Goal: Information Seeking & Learning: Understand process/instructions

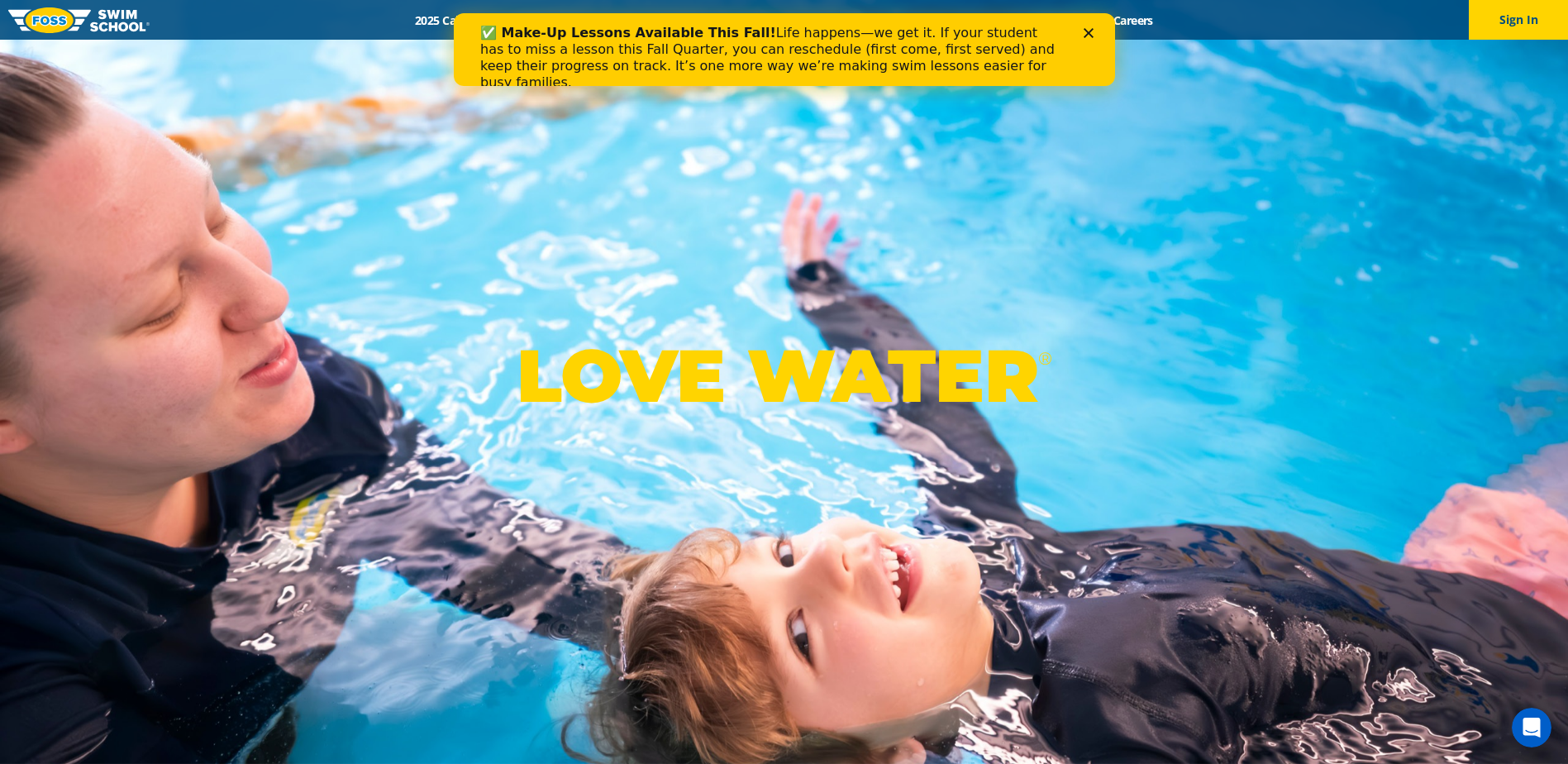
click at [1087, 35] on icon "Close" at bounding box center [1087, 33] width 9 height 9
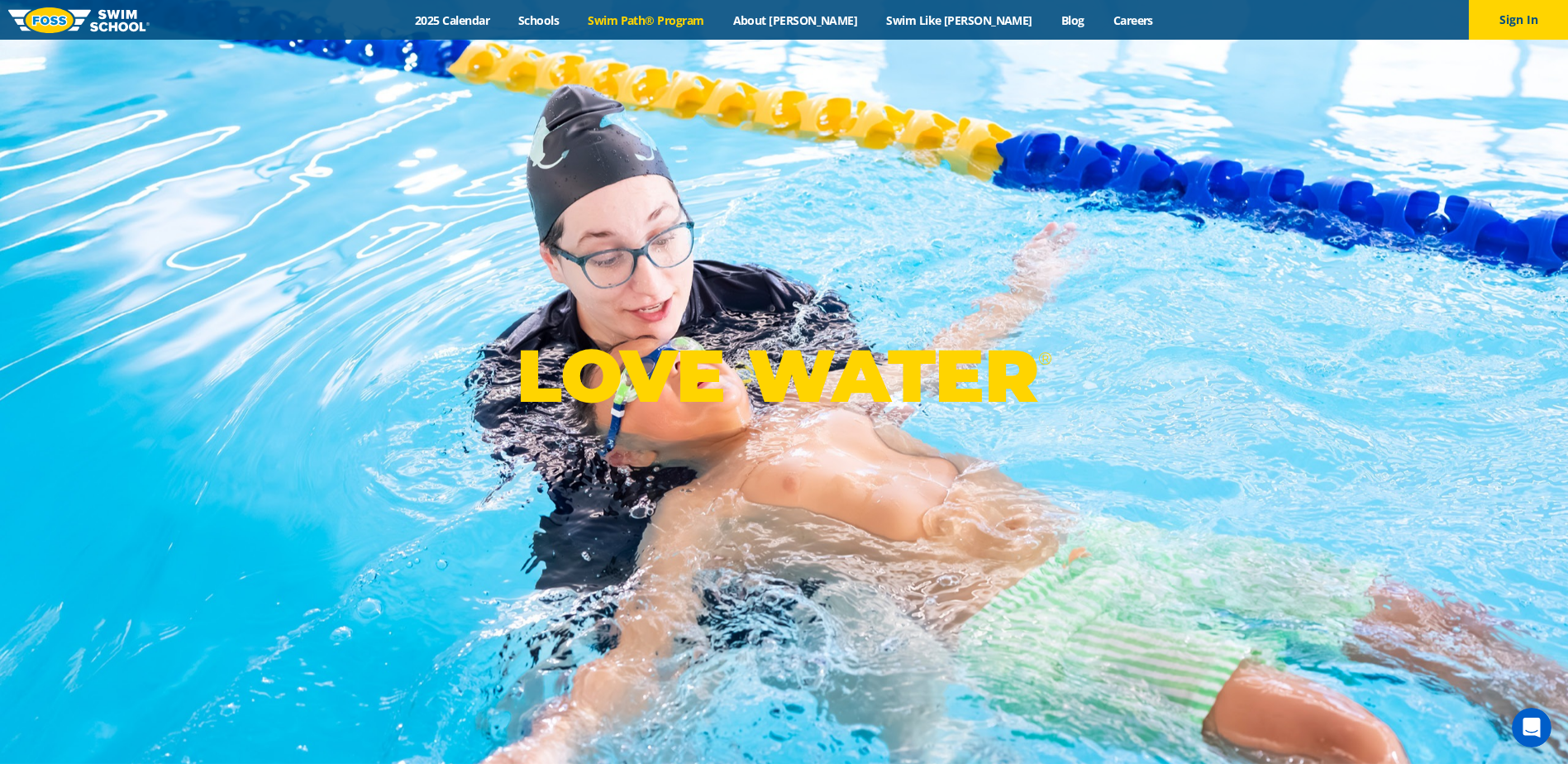
click at [708, 21] on link "Swim Path® Program" at bounding box center [646, 20] width 145 height 16
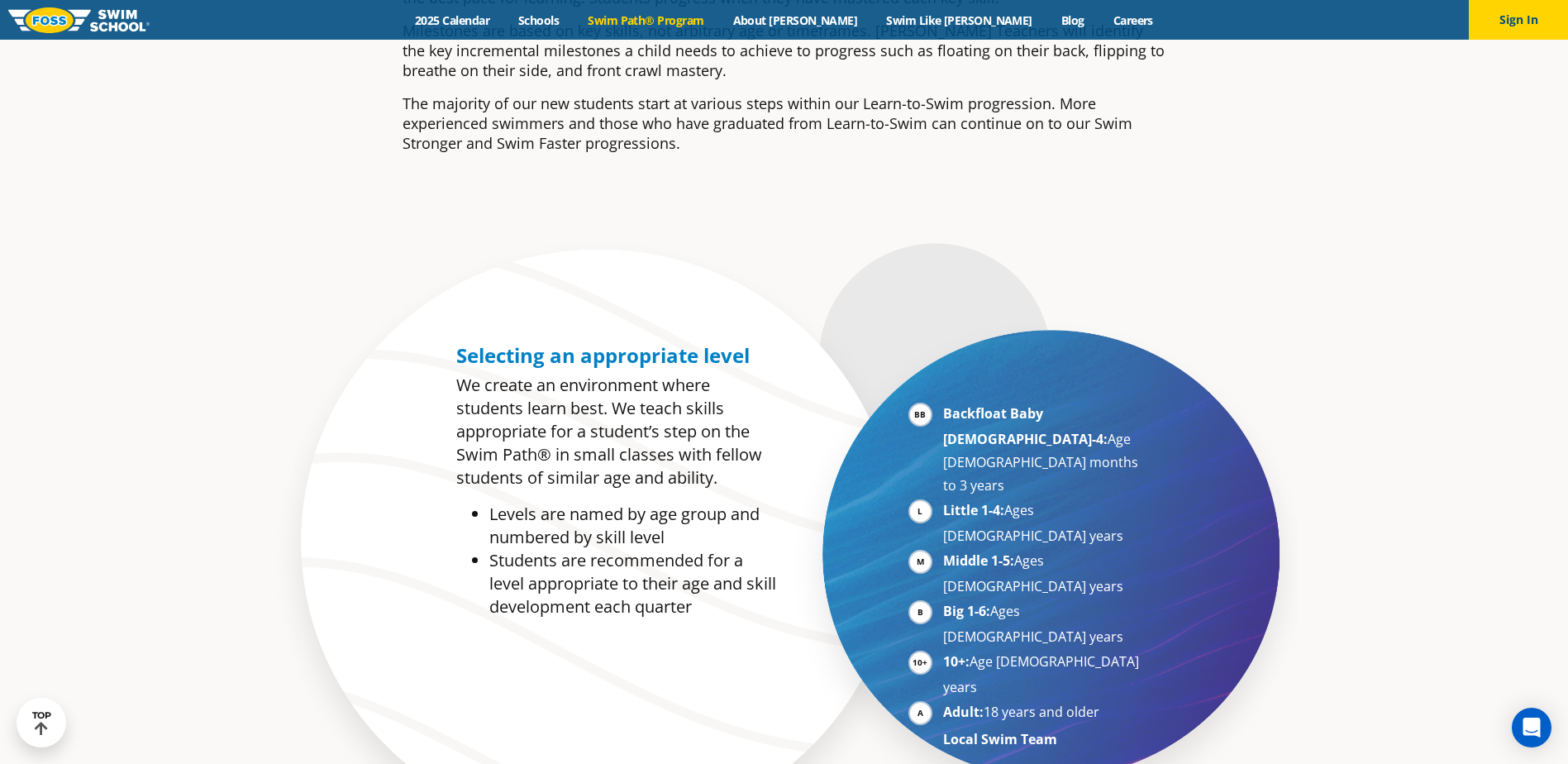
scroll to position [744, 0]
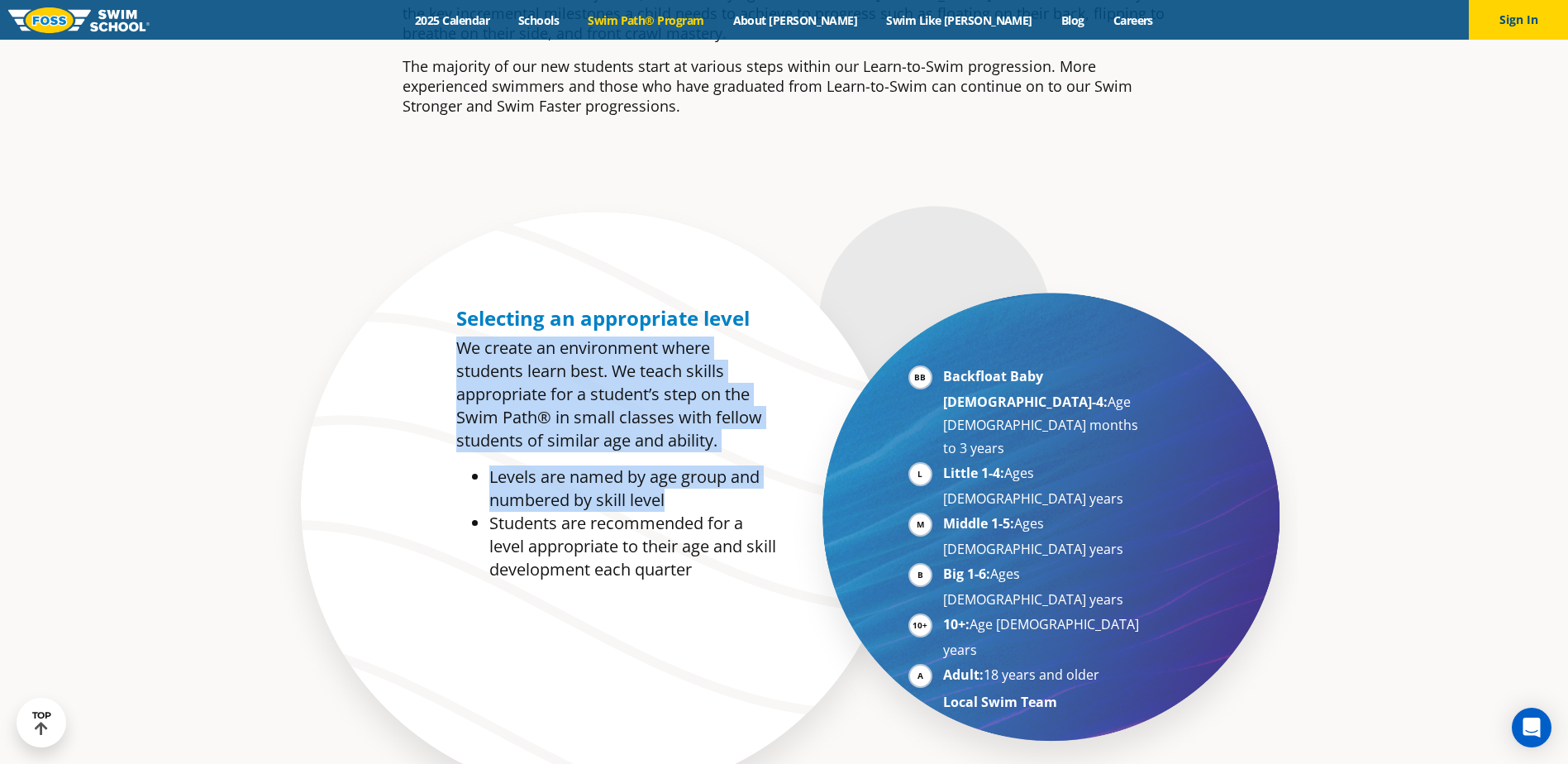
drag, startPoint x: 462, startPoint y: 351, endPoint x: 744, endPoint y: 496, distance: 317.1
click at [744, 496] on div "Selecting an appropriate level We create an environment where students learn be…" at bounding box center [616, 443] width 319 height 274
click at [744, 496] on li "Levels are named by age group and numbered by skill level" at bounding box center [632, 488] width 286 height 46
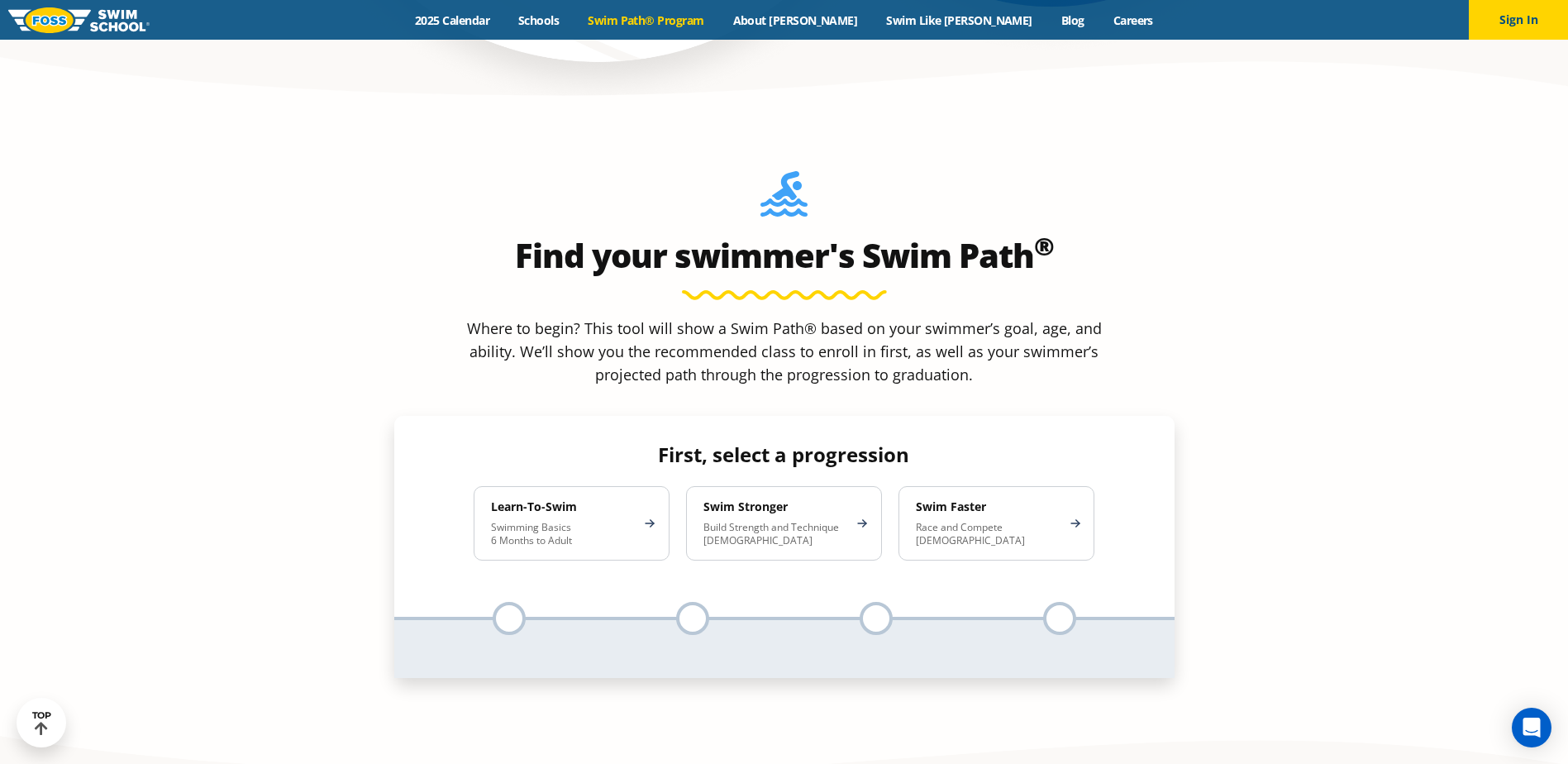
scroll to position [1488, 0]
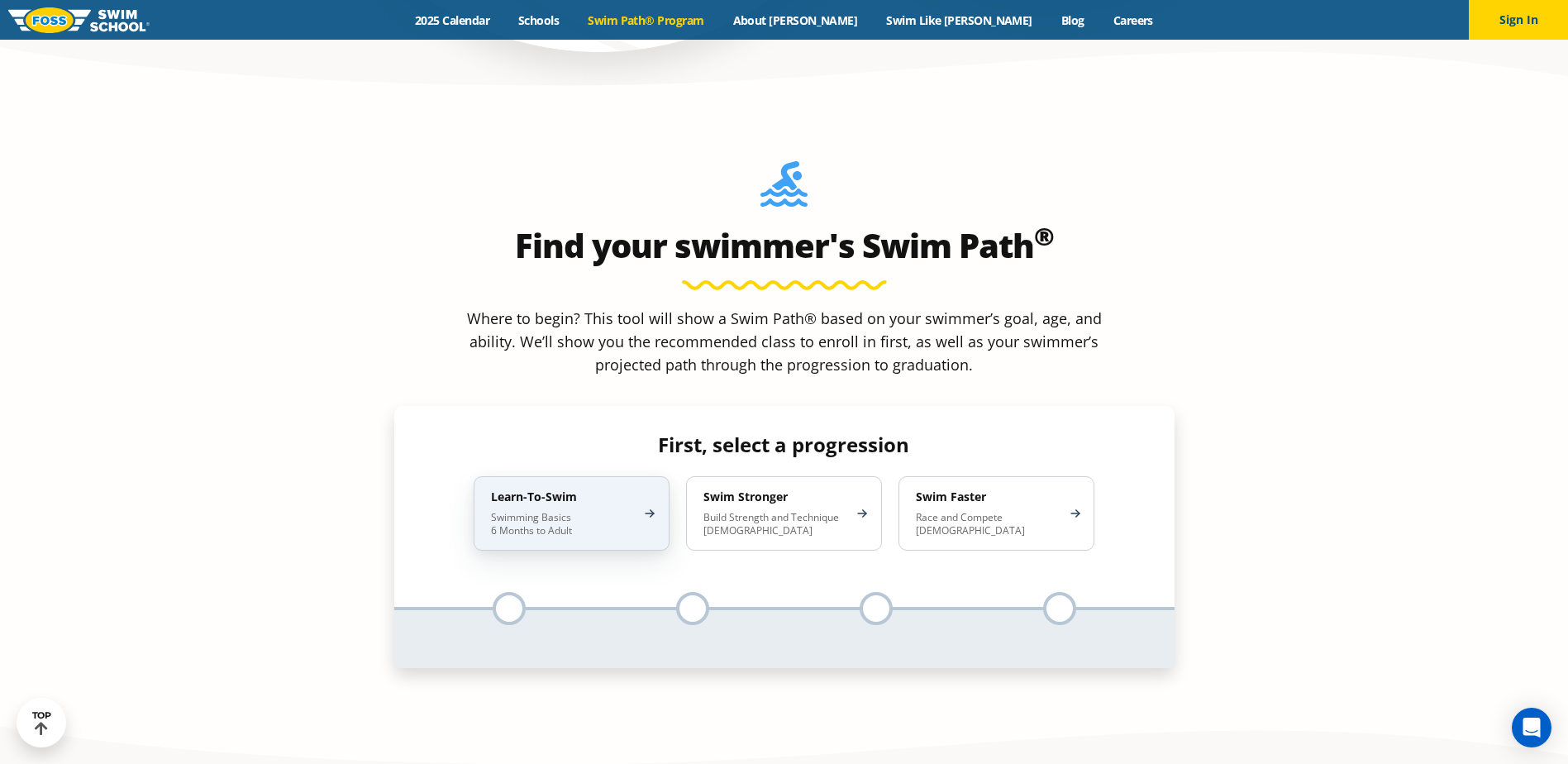
click at [594, 511] on p "Swimming Basics 6 Months to Adult" at bounding box center [562, 524] width 145 height 26
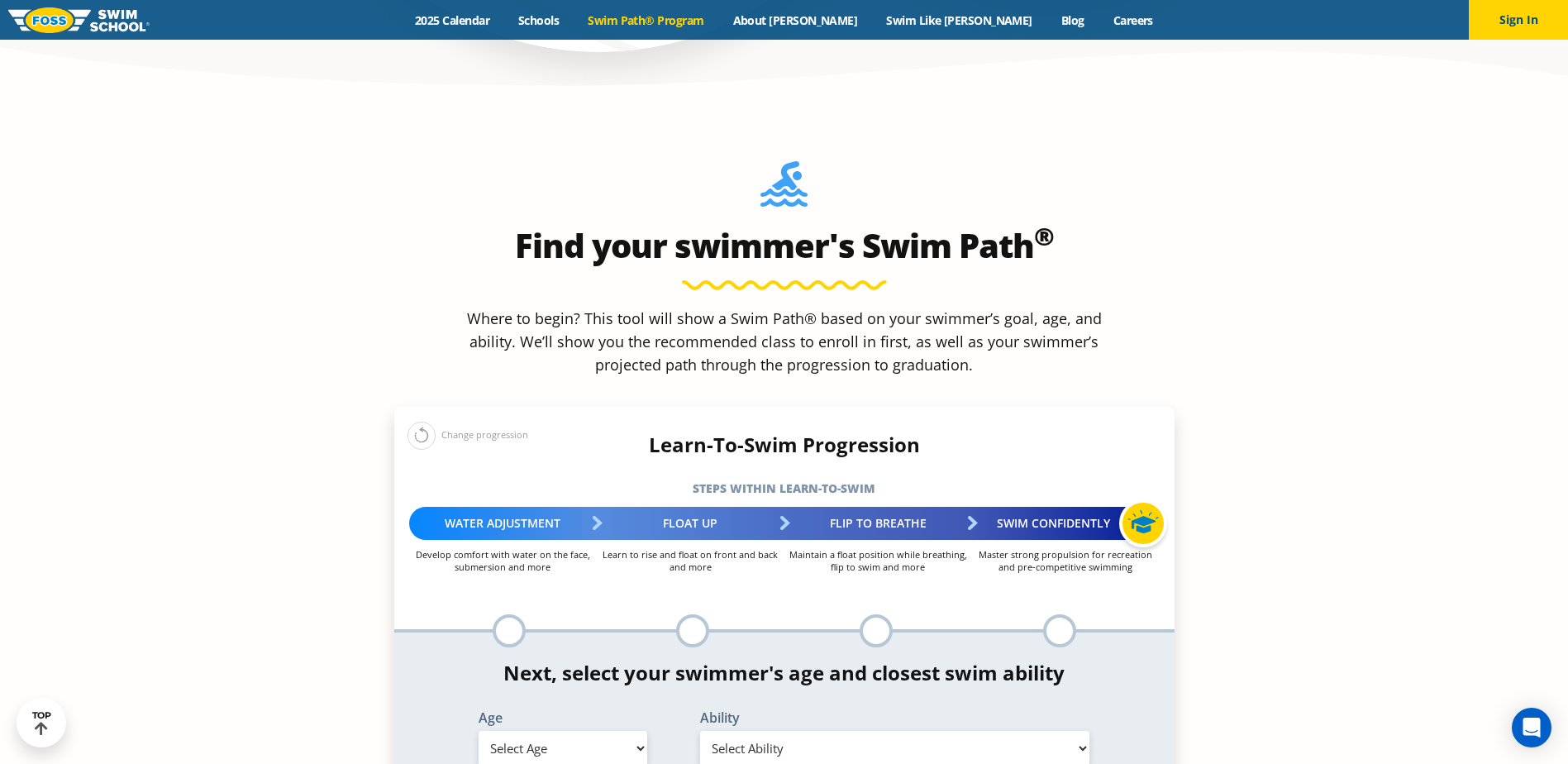
click at [517, 615] on div at bounding box center [508, 631] width 33 height 33
click at [598, 731] on select "Select Age [DEMOGRAPHIC_DATA] months - 1 year 1 year 2 years 3 years 4 years 5 …" at bounding box center [562, 748] width 168 height 35
select select "3-years"
click at [478, 731] on select "Select Age [DEMOGRAPHIC_DATA] months - 1 year 1 year 2 years 3 years 4 years 5 …" at bounding box center [562, 748] width 168 height 35
click at [767, 731] on select "Select Ability First in-water experience When in the water, reliant on a life j…" at bounding box center [895, 748] width 390 height 35
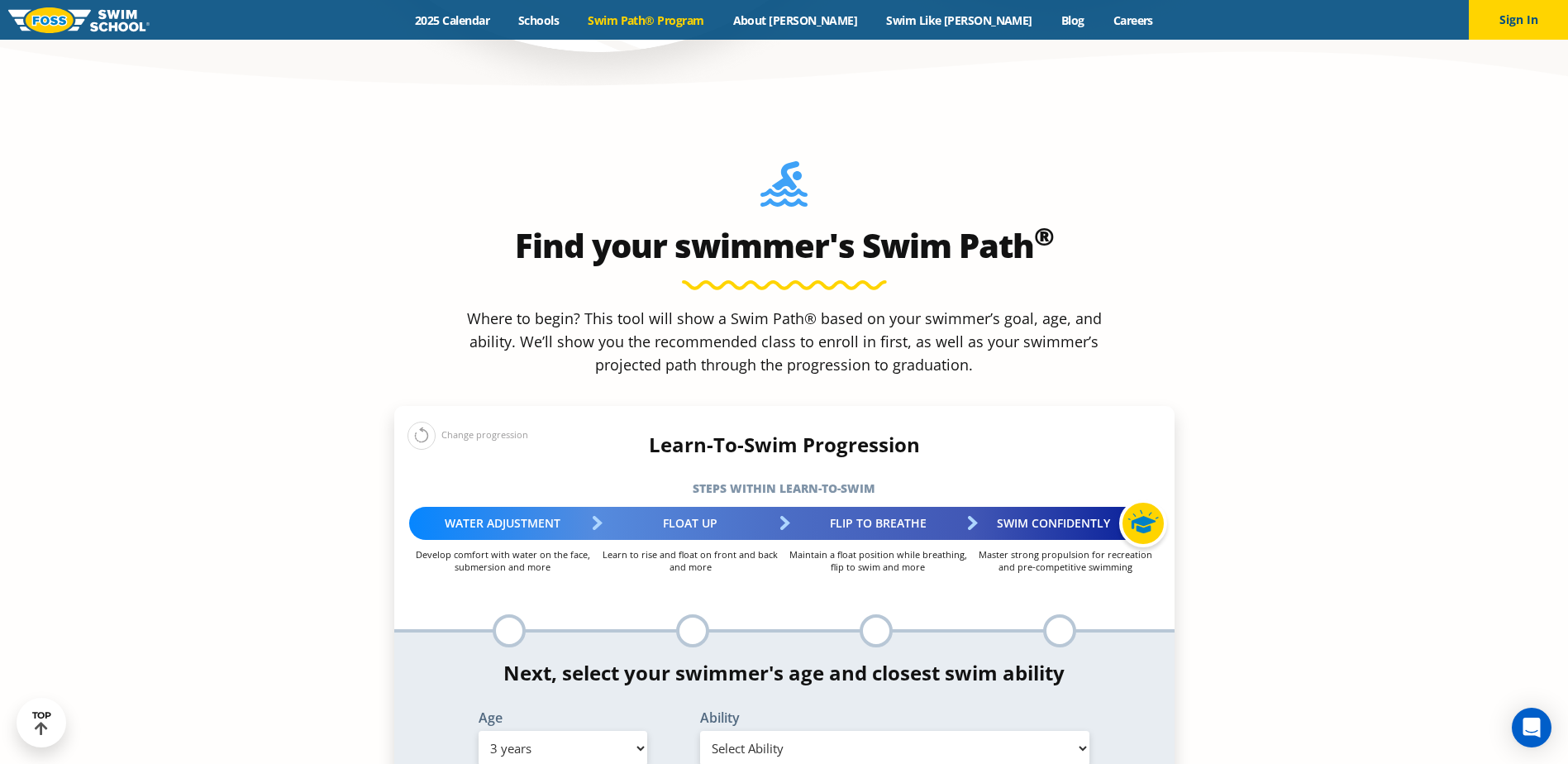
select select "3-years-when-in-the-water-reliant-on-a-life-jacket-or-floatation-device"
click at [700, 731] on select "Select Ability First in-water experience When in the water, reliant on a life j…" at bounding box center [895, 748] width 390 height 35
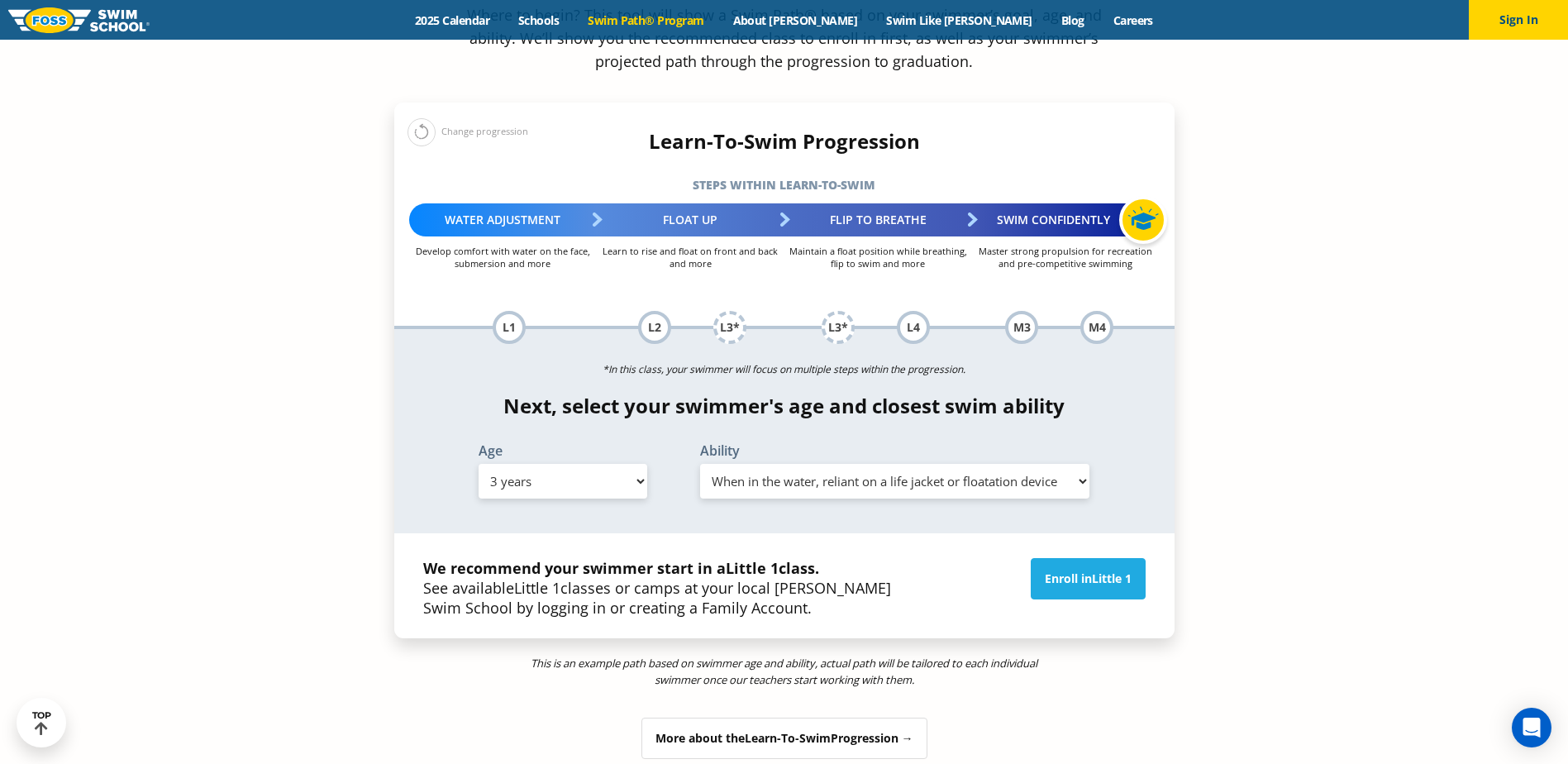
scroll to position [1654, 0]
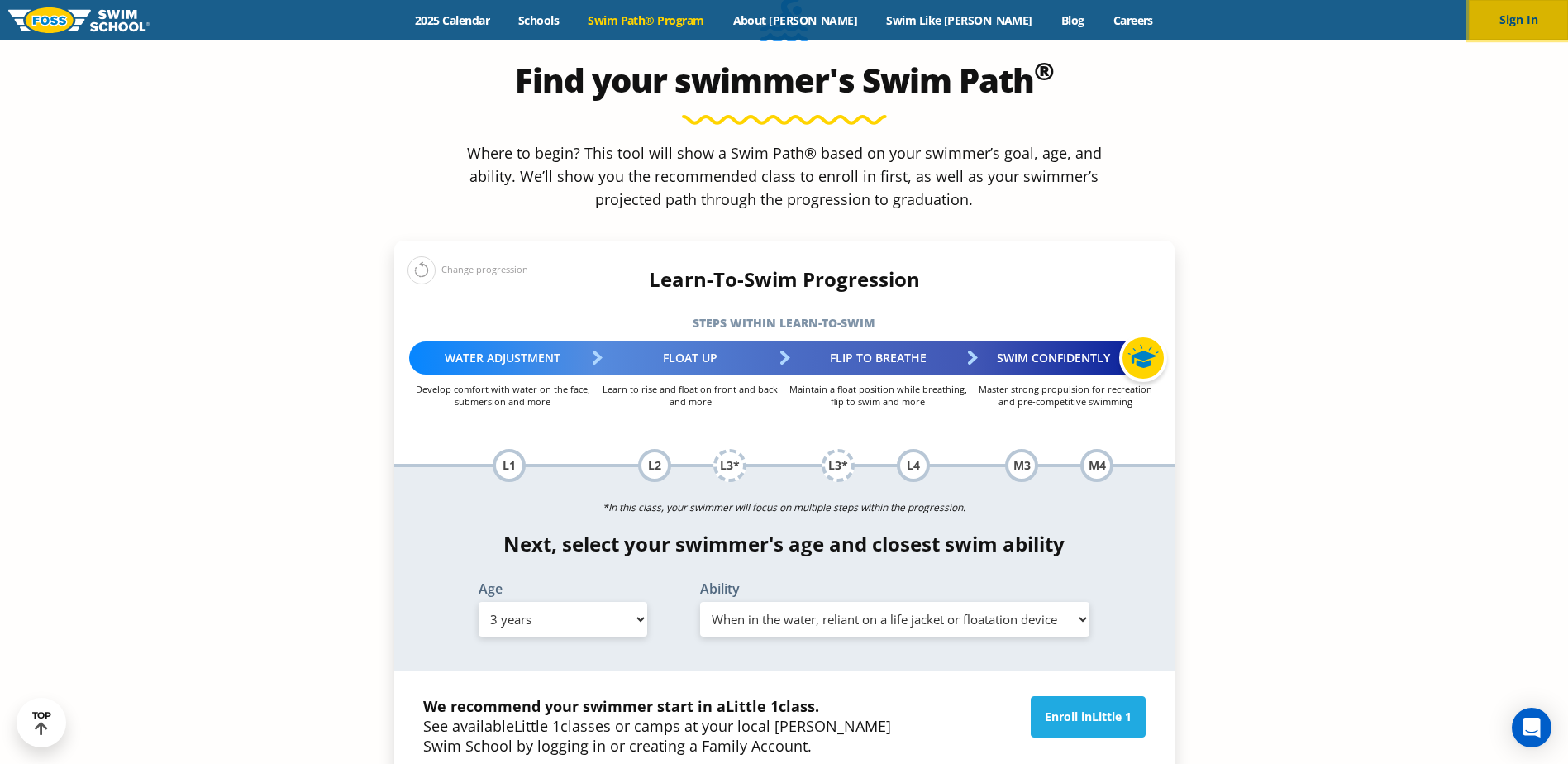
click at [1503, 29] on button "Sign In" at bounding box center [1518, 20] width 99 height 40
